Goal: Entertainment & Leisure: Consume media (video, audio)

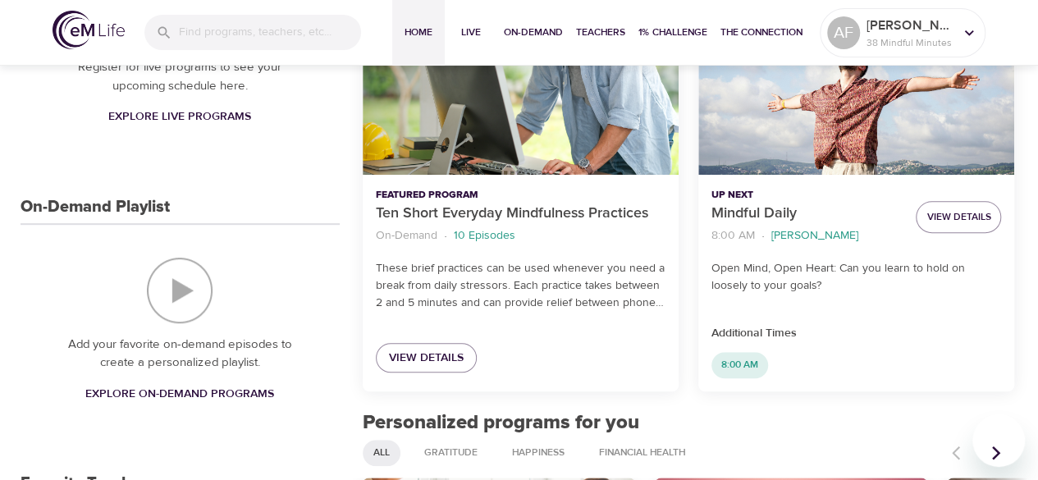
scroll to position [365, 0]
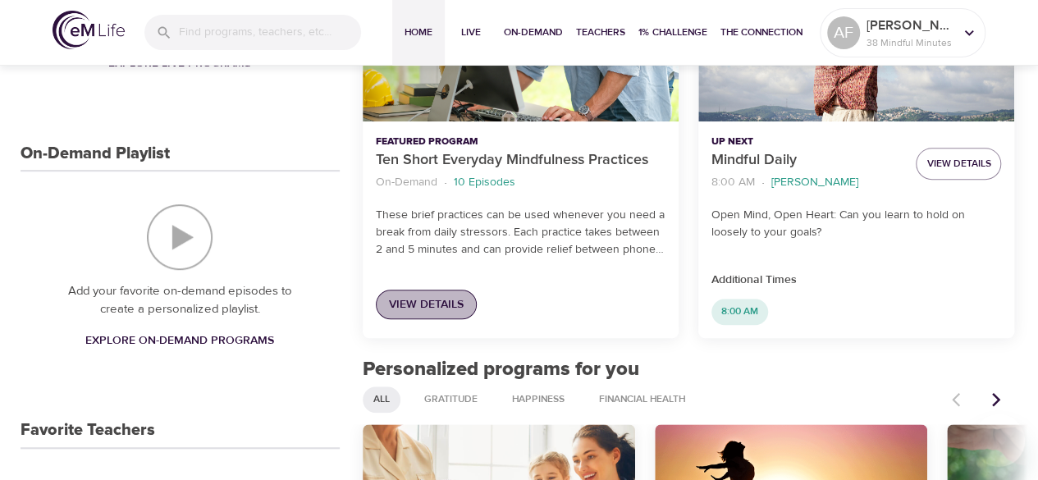
click at [435, 305] on span "View Details" at bounding box center [426, 305] width 75 height 21
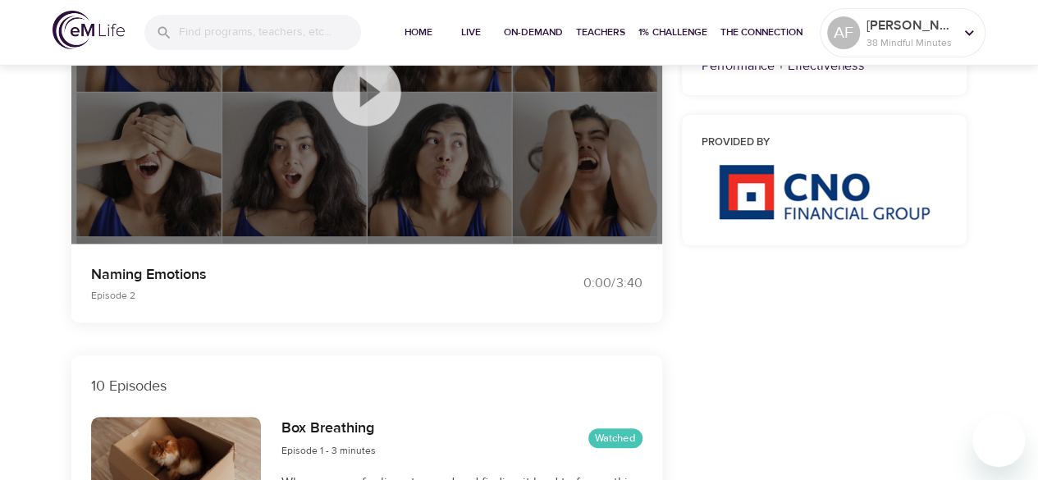
scroll to position [271, 0]
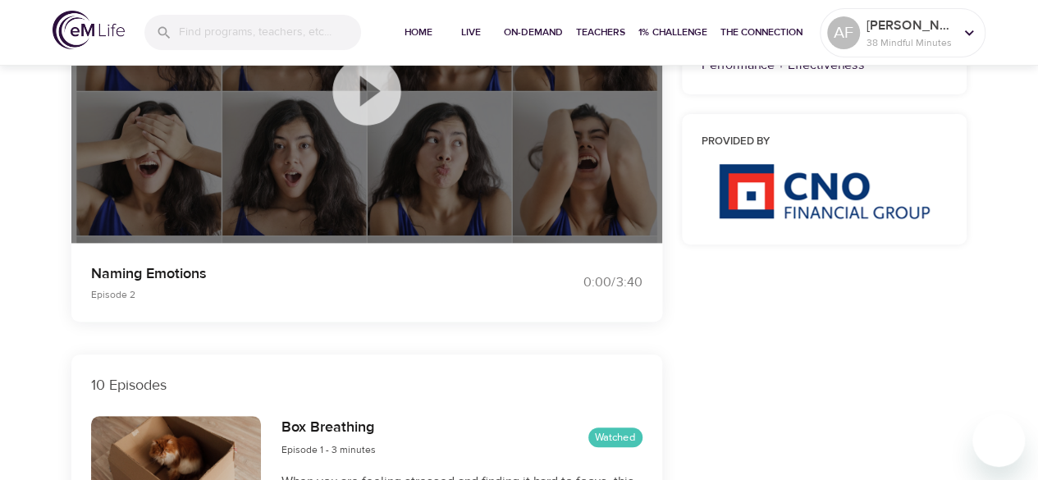
click at [355, 98] on icon at bounding box center [366, 91] width 68 height 68
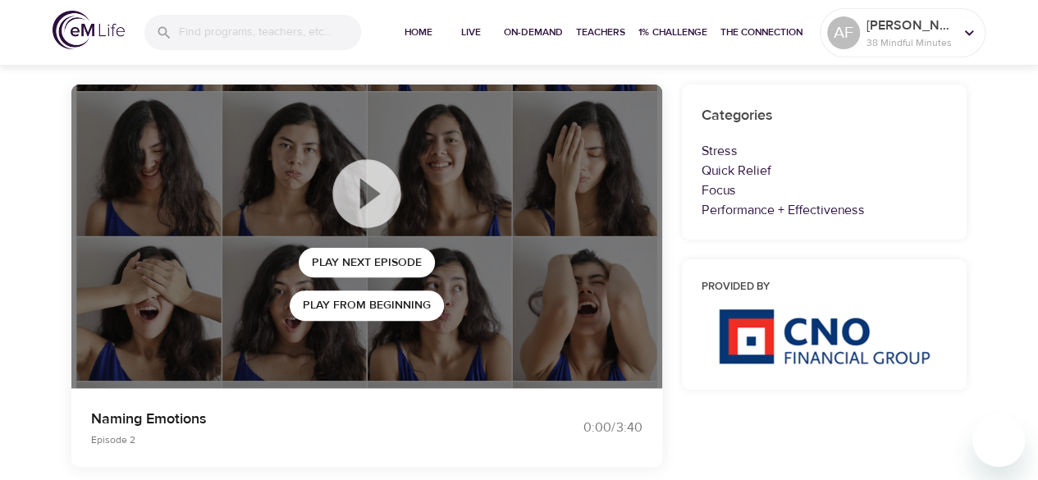
scroll to position [0, 0]
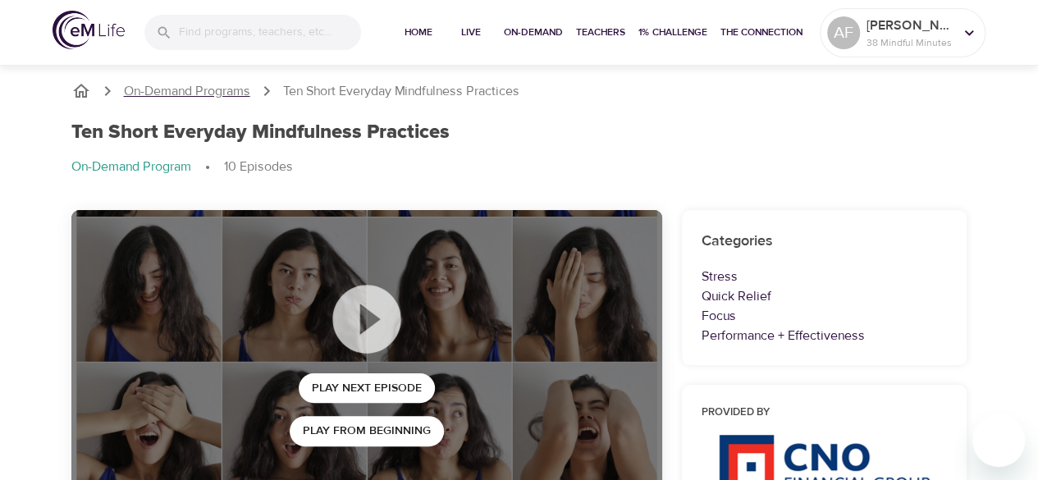
click at [215, 93] on p "On-Demand Programs" at bounding box center [187, 91] width 126 height 19
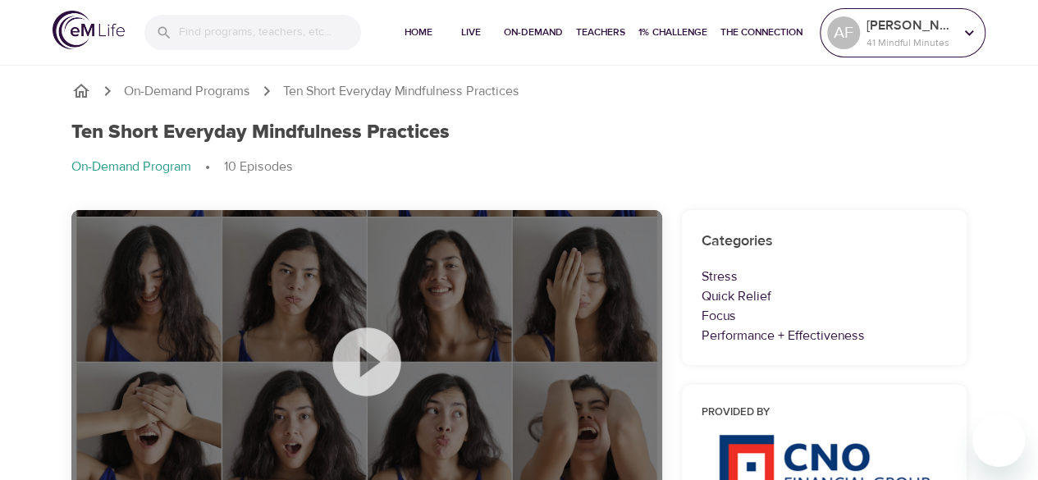
click at [911, 34] on p "[PERSON_NAME]" at bounding box center [909, 26] width 87 height 20
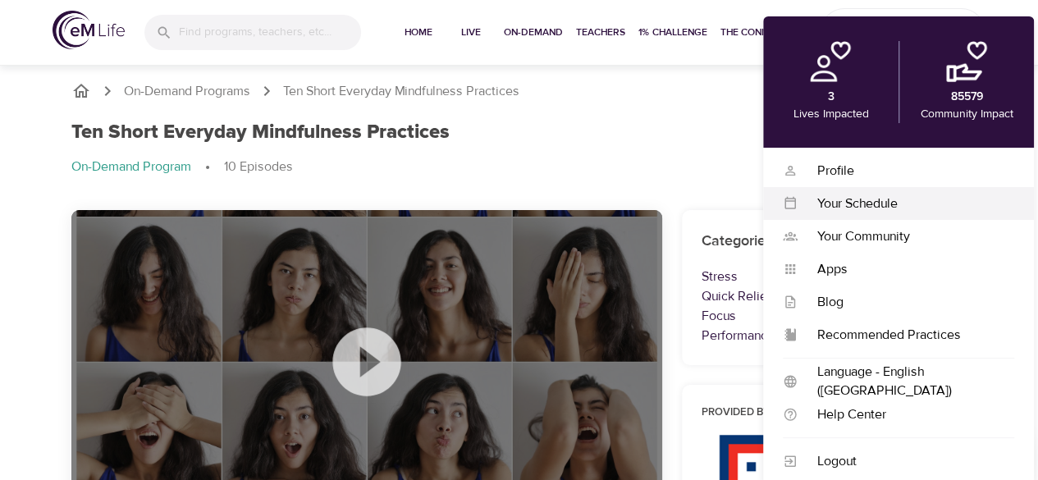
click at [838, 208] on div "Your Schedule" at bounding box center [905, 203] width 217 height 19
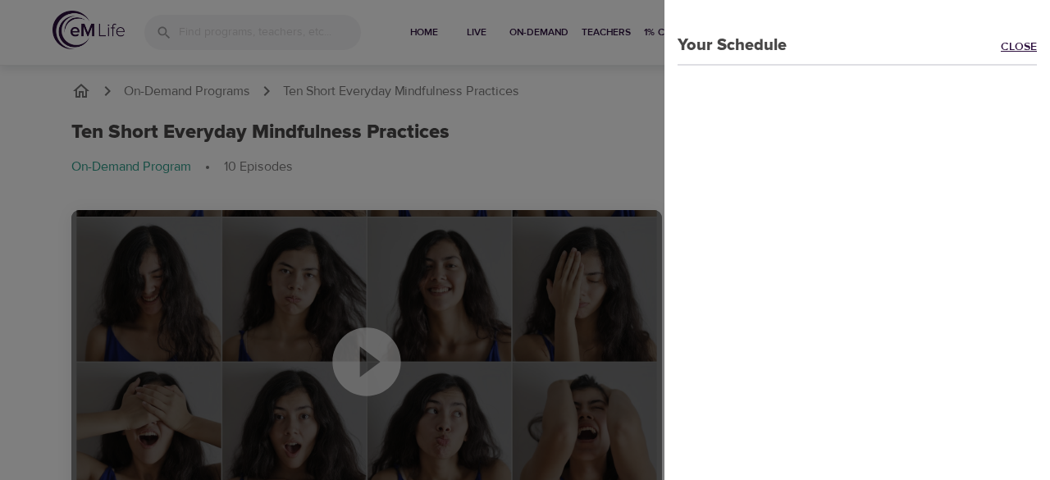
click at [1001, 47] on link "Close" at bounding box center [1025, 48] width 49 height 19
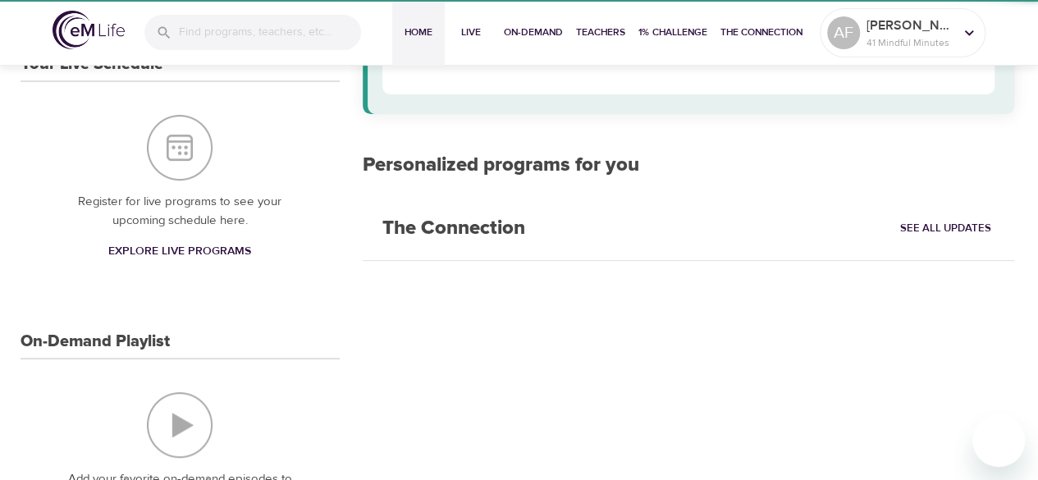
scroll to position [418, 0]
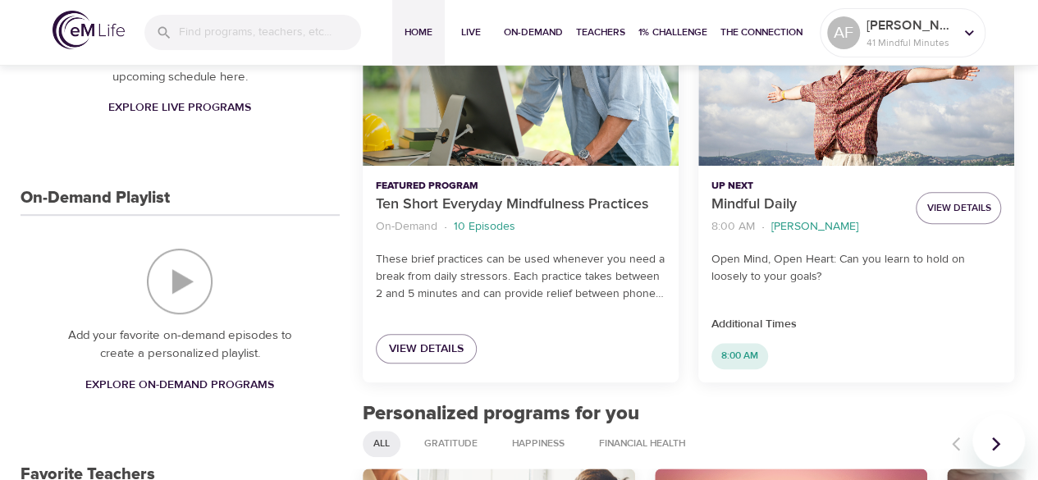
scroll to position [327, 0]
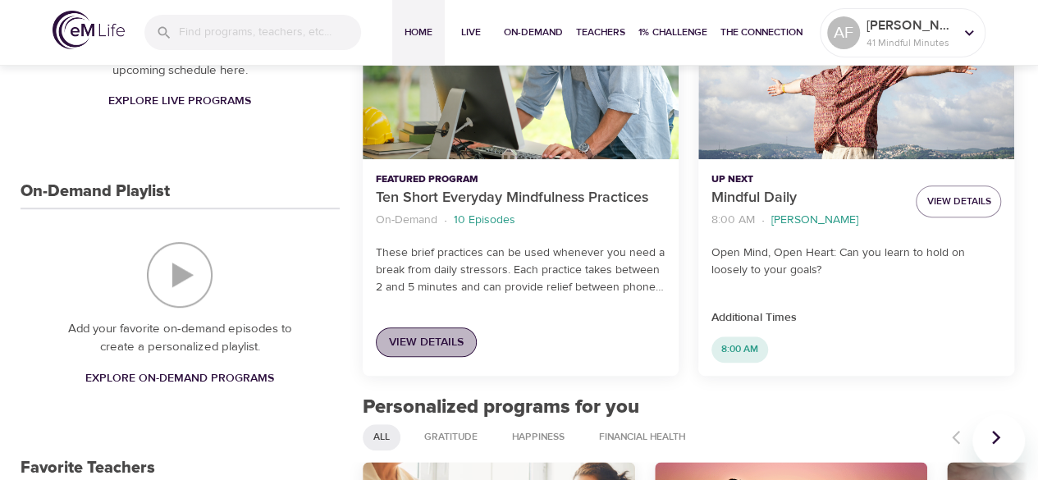
click at [436, 337] on span "View Details" at bounding box center [426, 342] width 75 height 21
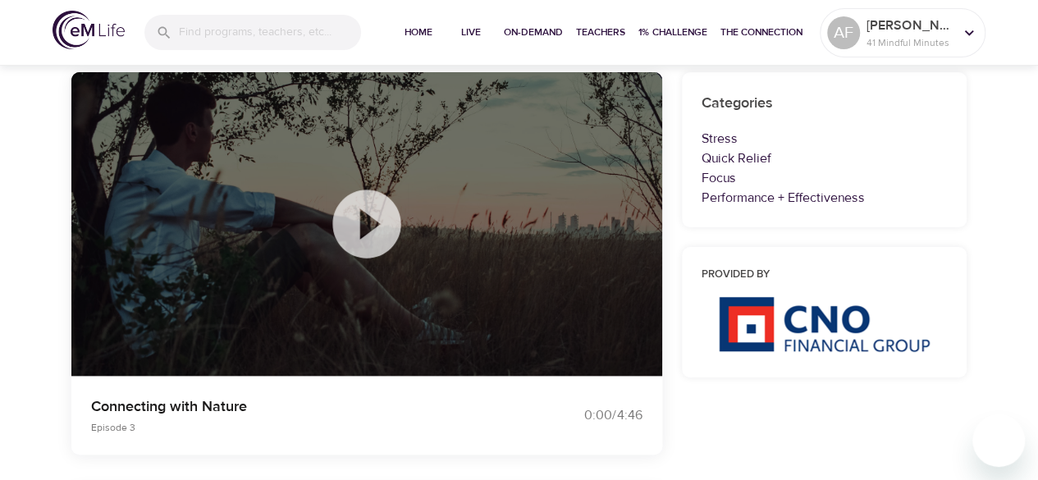
scroll to position [162, 0]
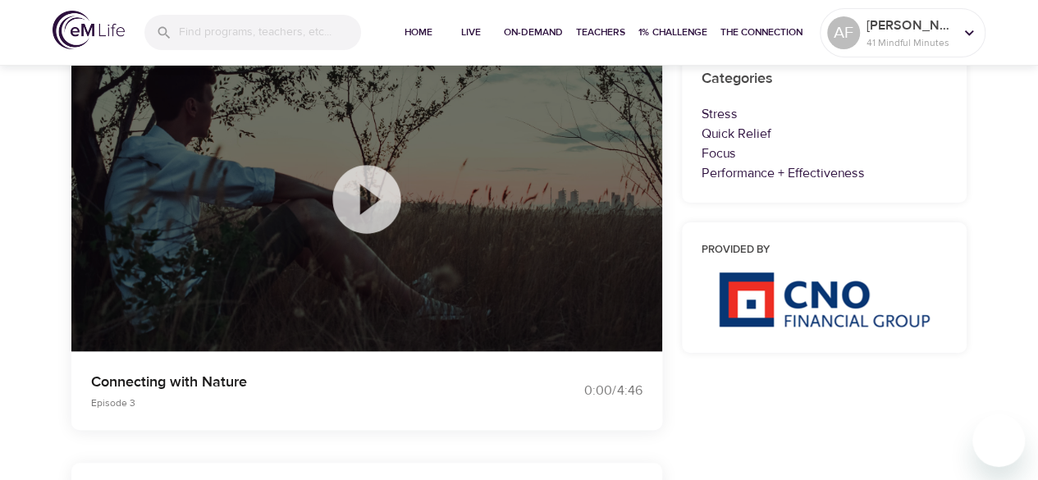
drag, startPoint x: 343, startPoint y: 198, endPoint x: 367, endPoint y: 201, distance: 24.0
click at [367, 201] on icon at bounding box center [367, 199] width 82 height 82
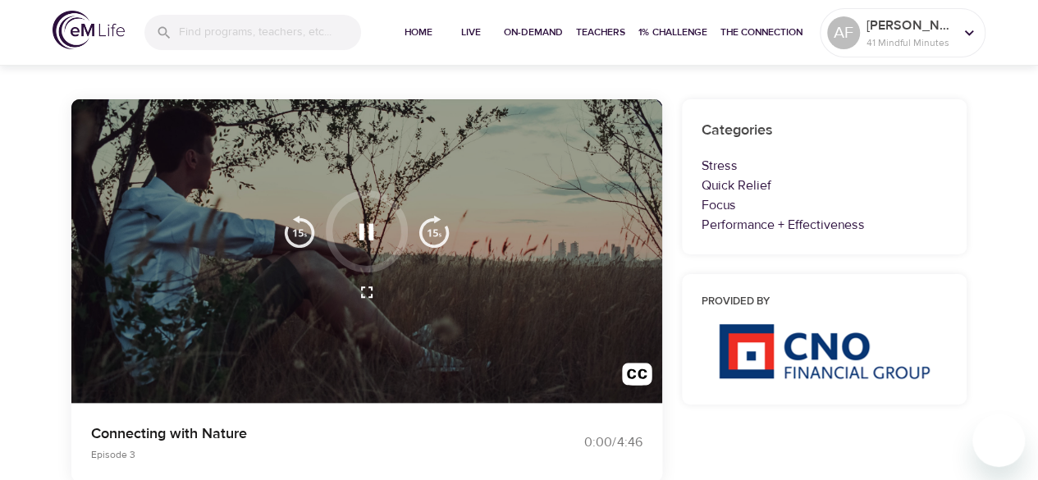
scroll to position [139, 0]
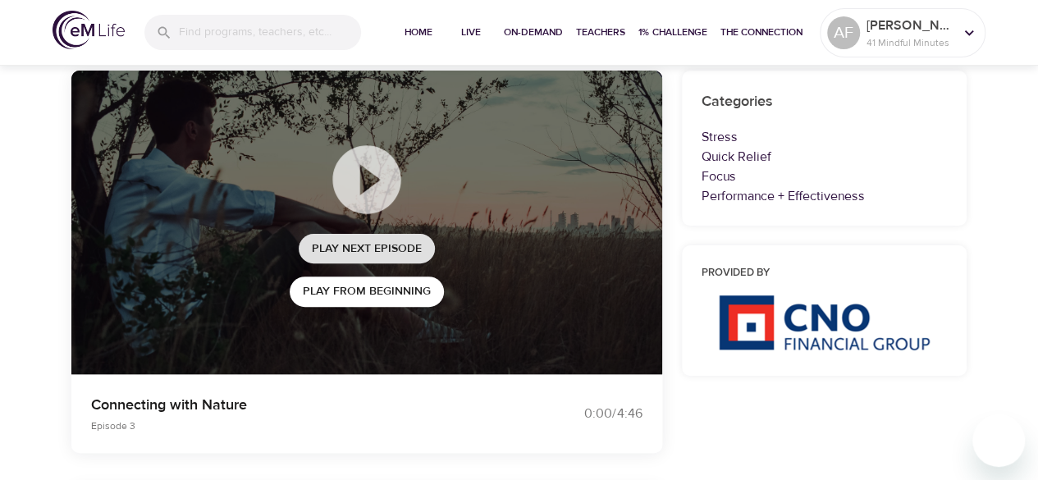
click at [338, 255] on span "Play Next Episode" at bounding box center [367, 249] width 110 height 21
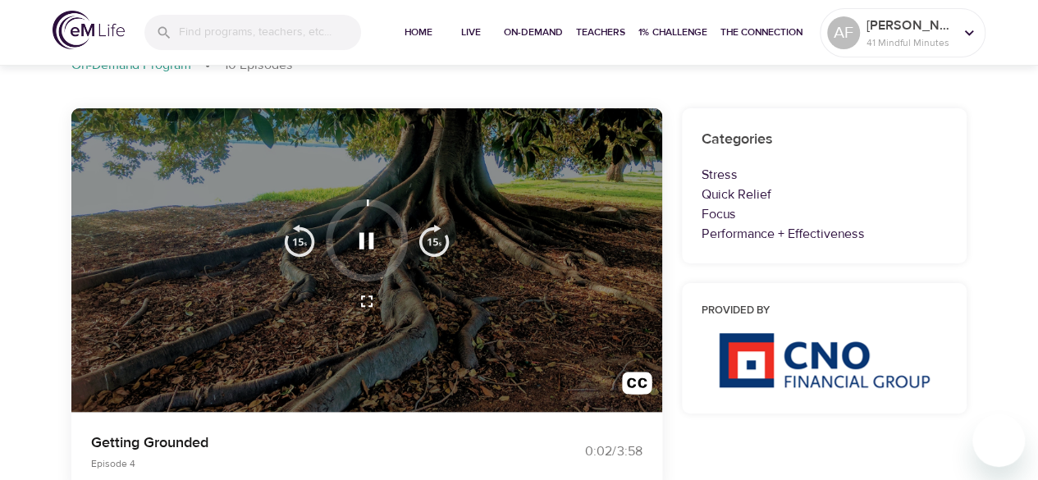
scroll to position [111, 0]
